Goal: Information Seeking & Learning: Stay updated

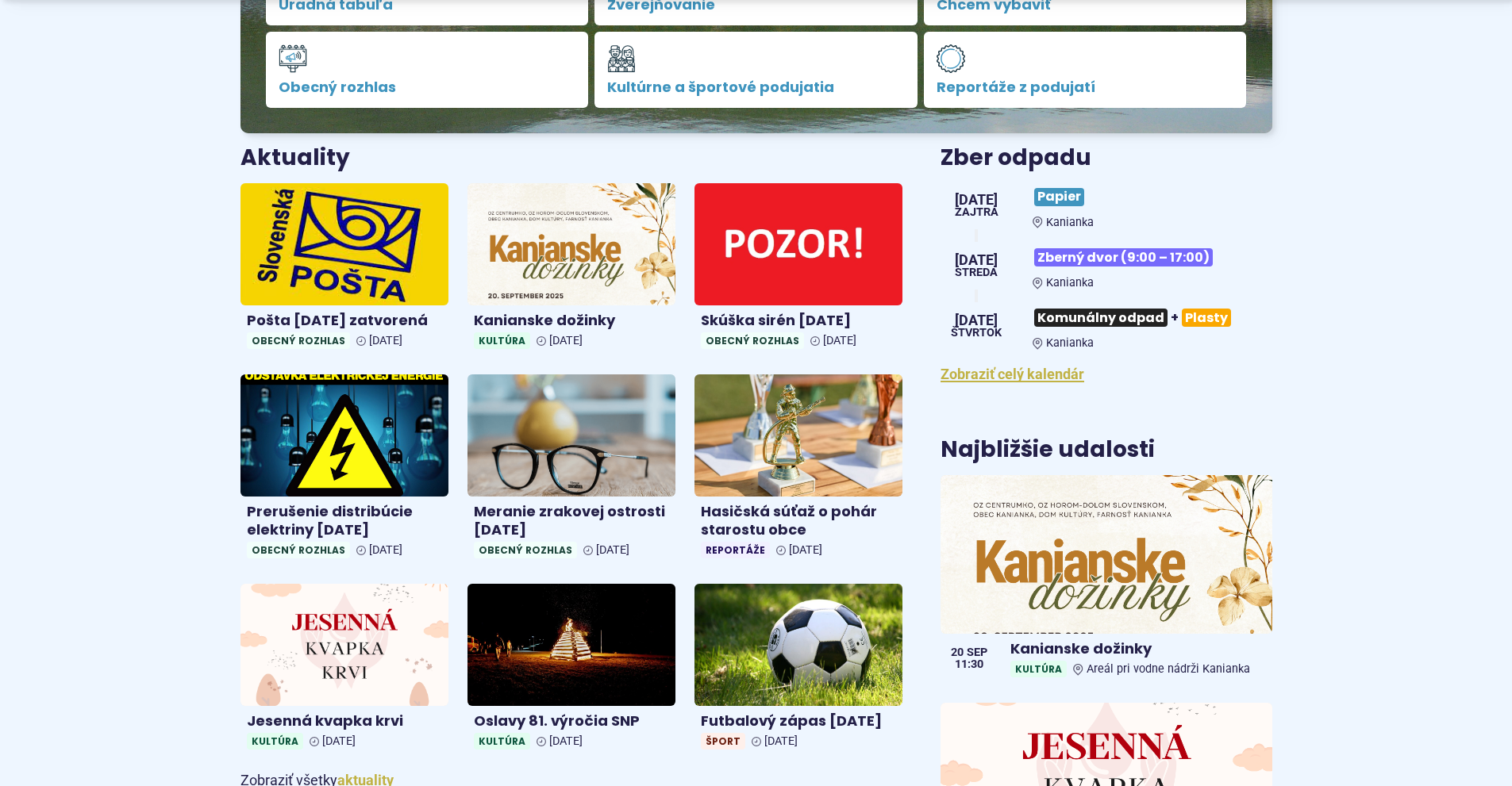
scroll to position [555, 0]
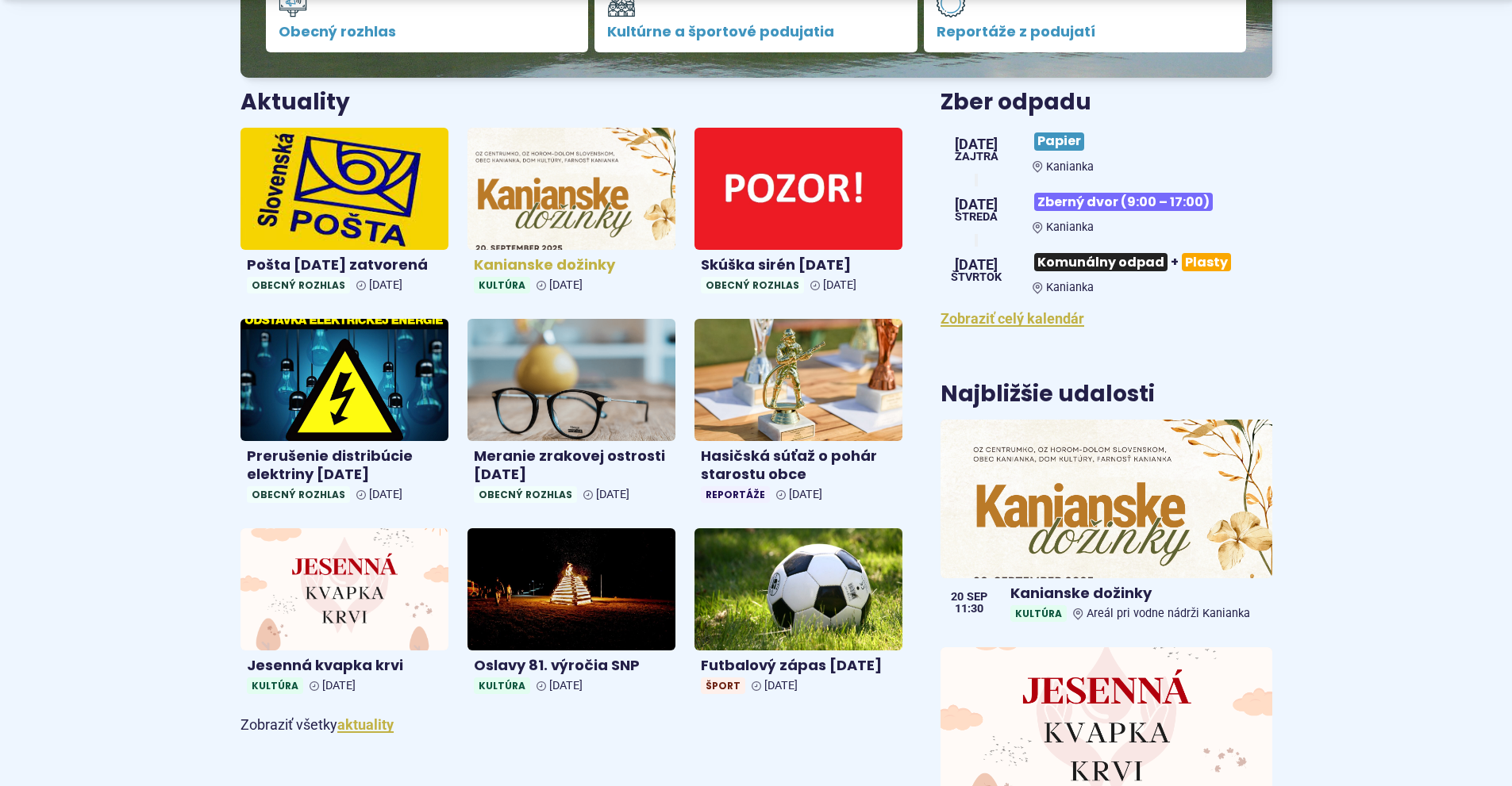
click at [550, 253] on link "Kanianske dožinky Kultúra 08. sep 2025" at bounding box center [572, 214] width 208 height 172
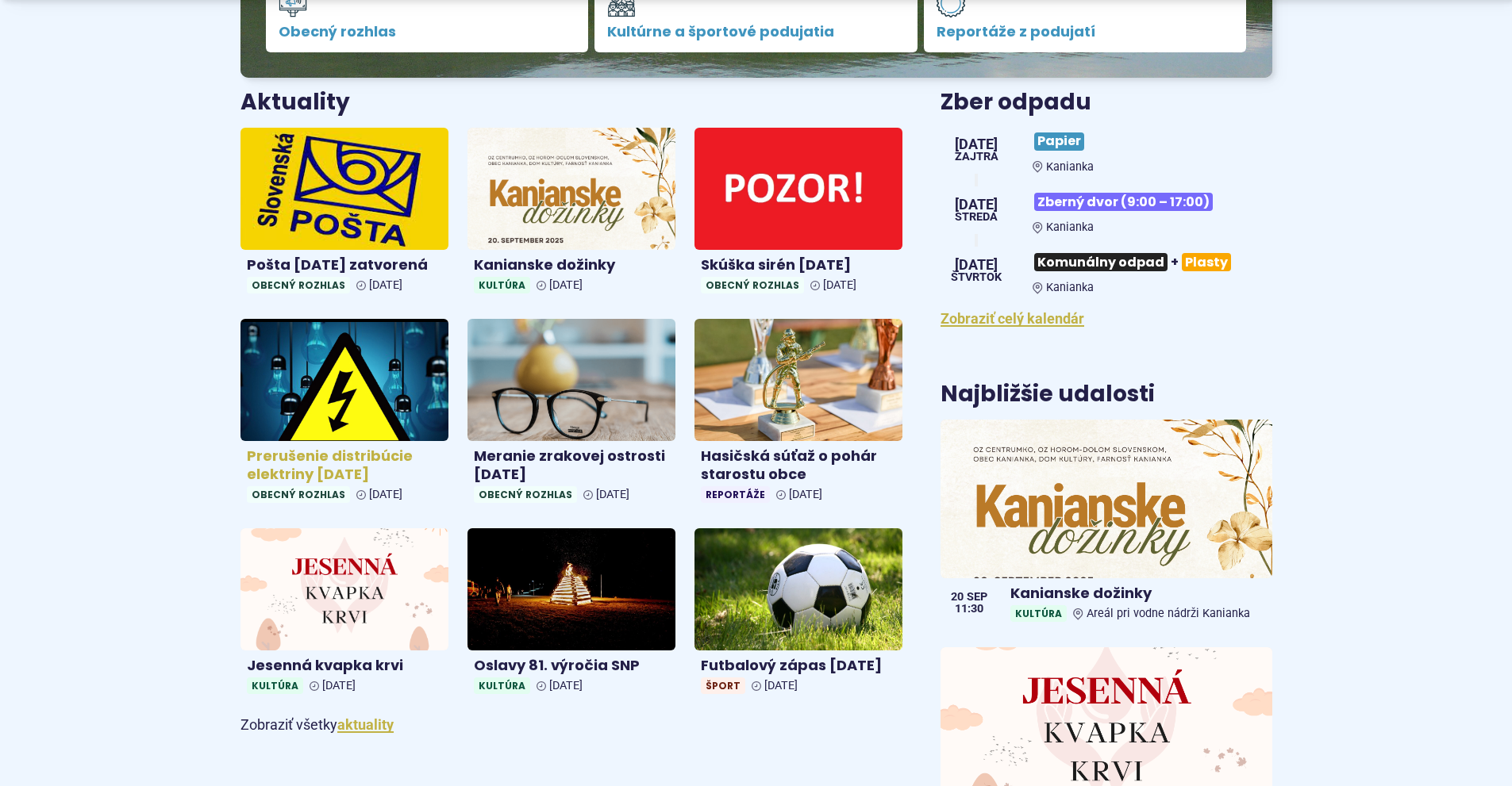
click at [276, 372] on img at bounding box center [344, 379] width 239 height 140
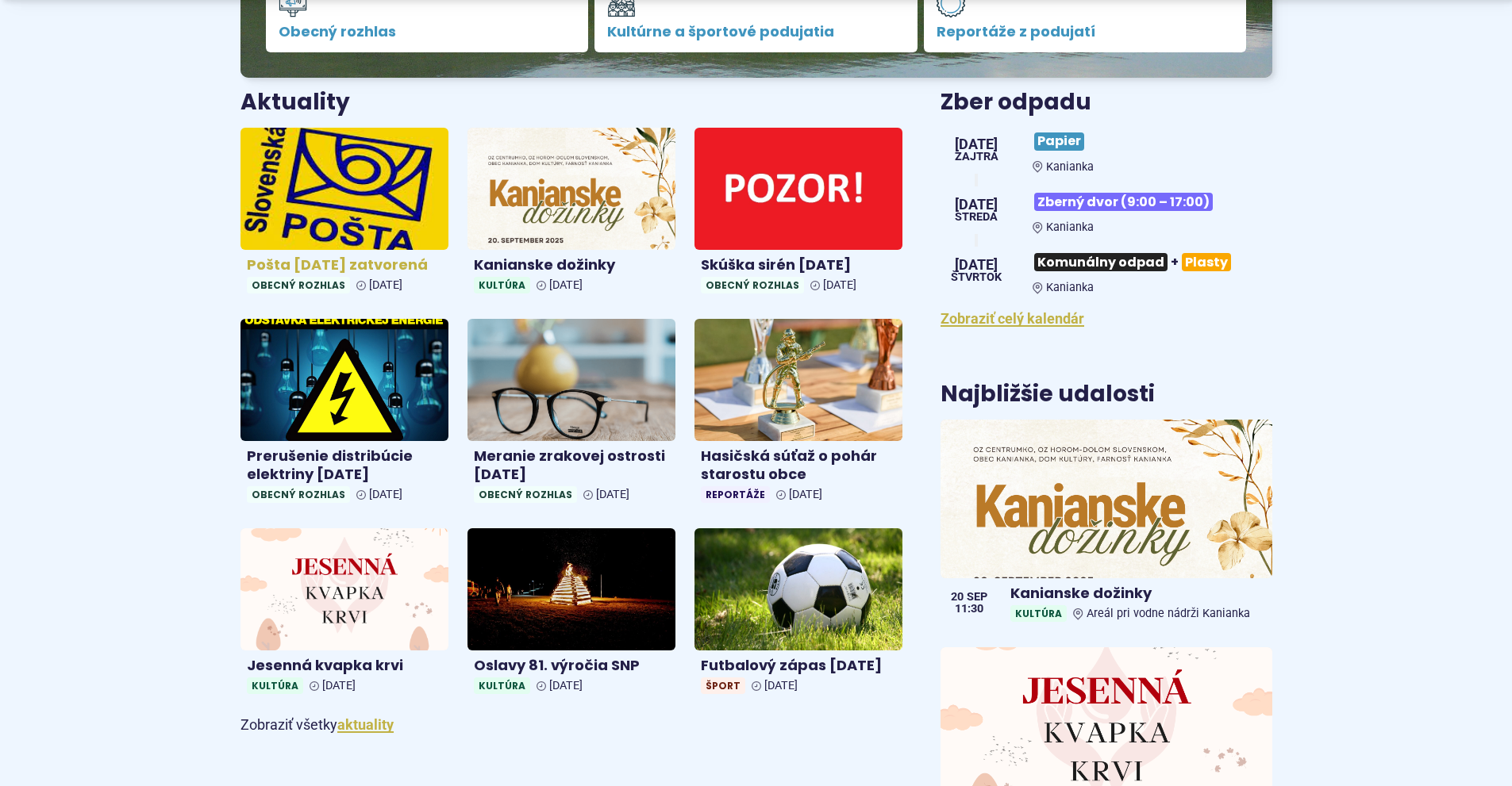
click at [344, 220] on img at bounding box center [344, 188] width 239 height 140
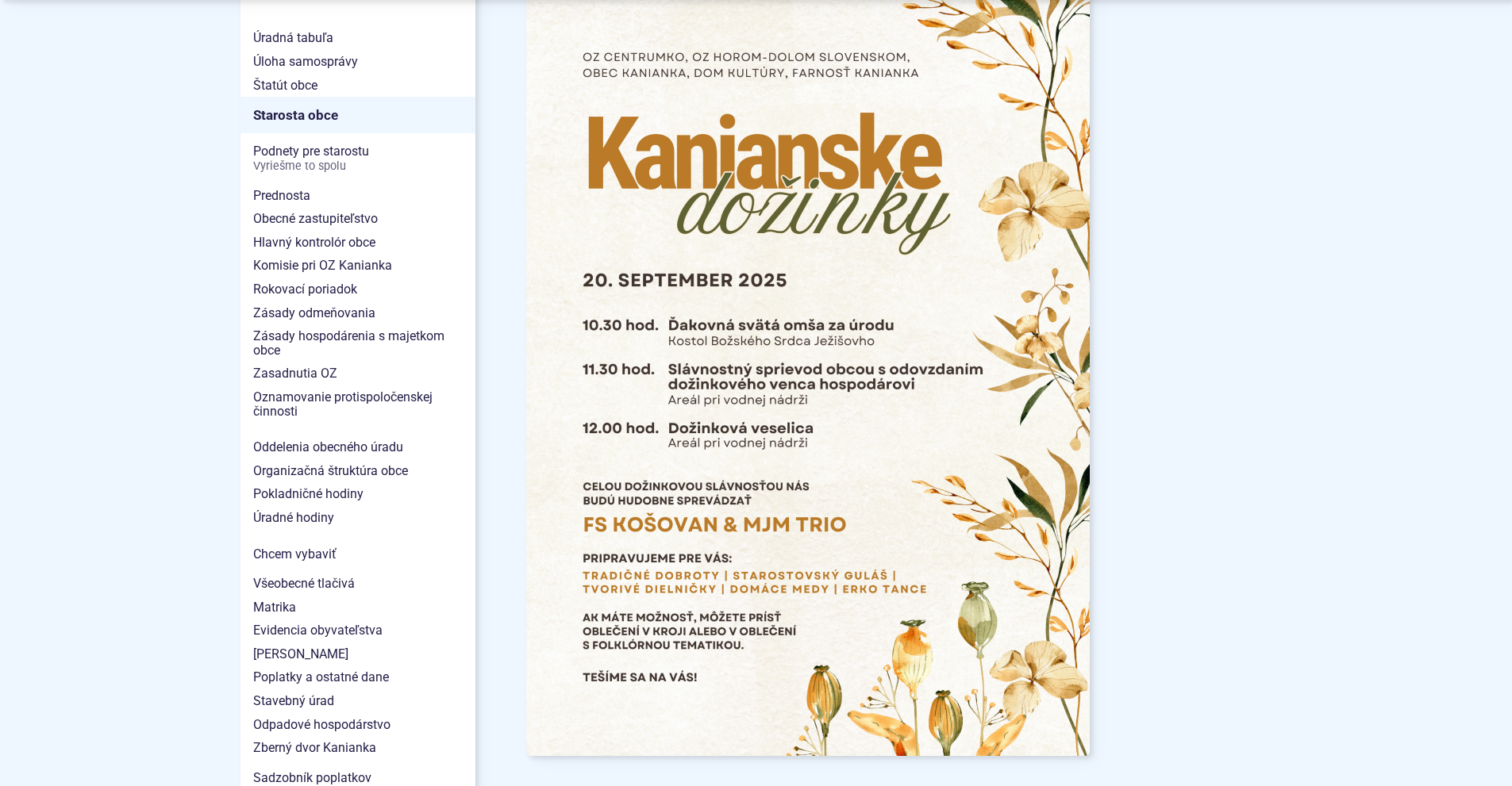
scroll to position [1110, 0]
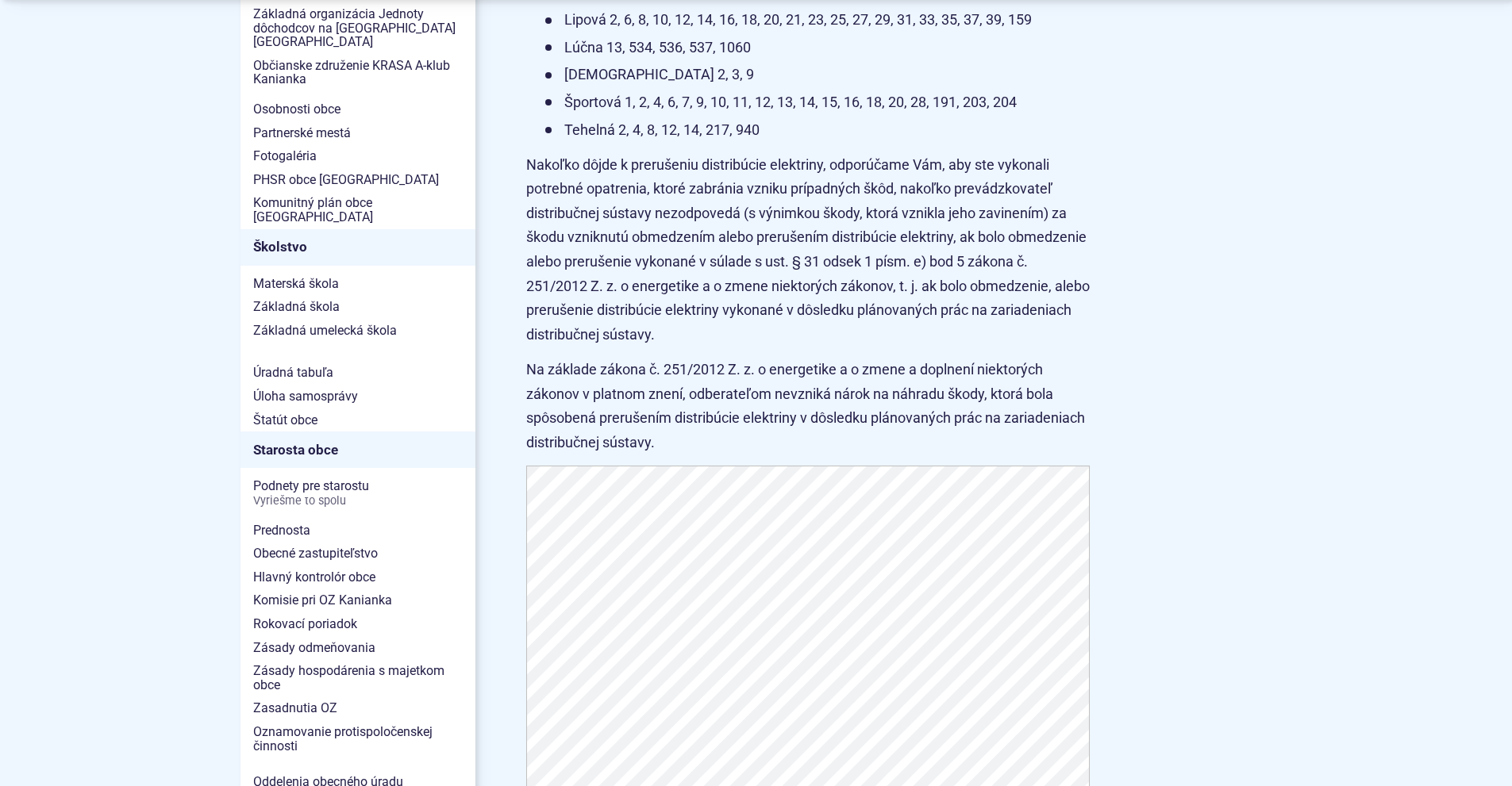
scroll to position [793, 0]
